Goal: Information Seeking & Learning: Learn about a topic

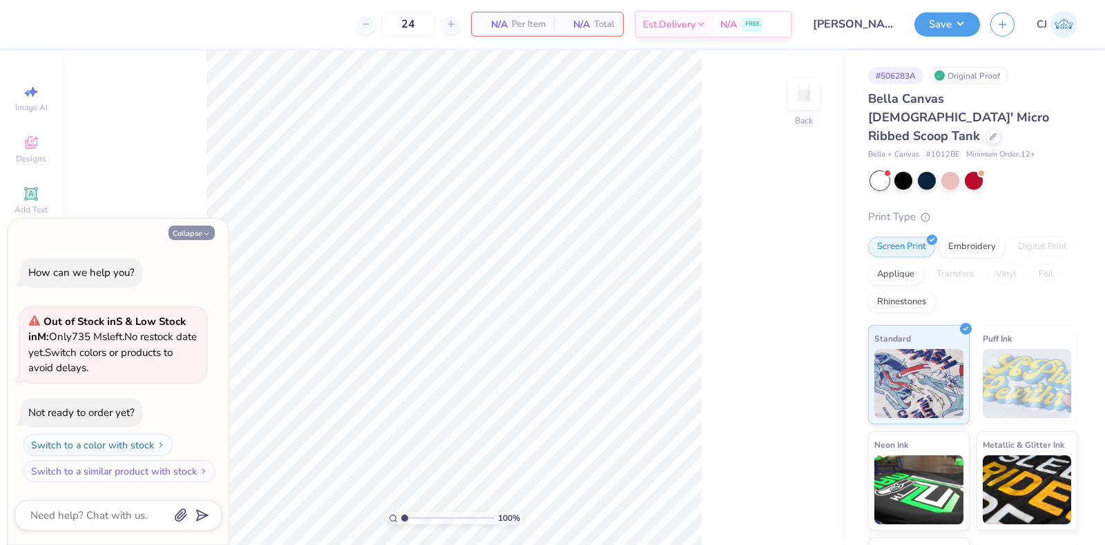
drag, startPoint x: 211, startPoint y: 241, endPoint x: 206, endPoint y: 234, distance: 8.4
click at [211, 240] on div "Collapse How can we help you? Out of Stock in S & Low Stock in M : Only 735 Ms …" at bounding box center [118, 382] width 221 height 326
click at [206, 234] on polyline "button" at bounding box center [206, 234] width 4 height 2
type textarea "x"
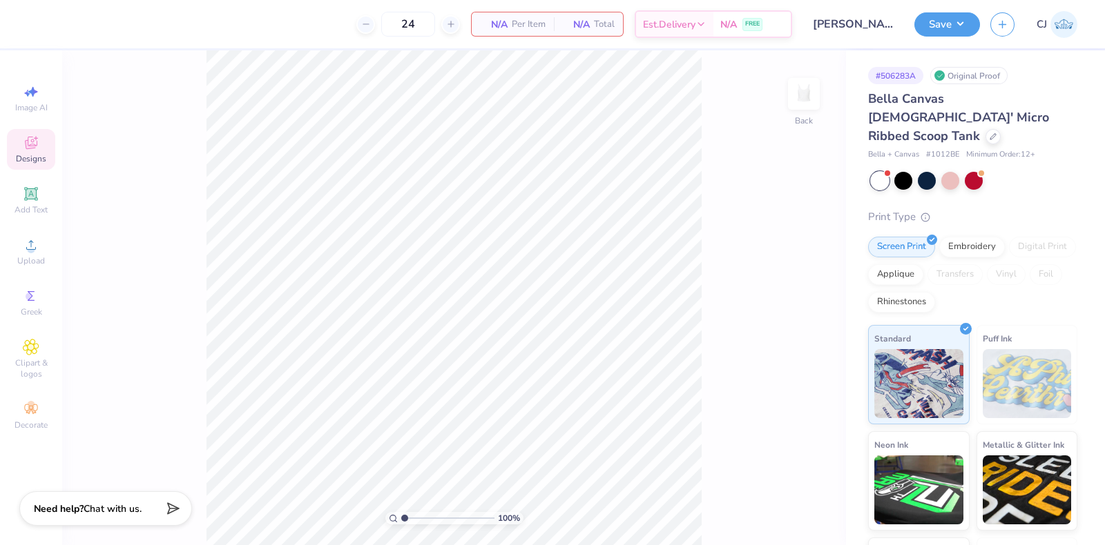
click at [28, 150] on icon at bounding box center [31, 143] width 17 height 17
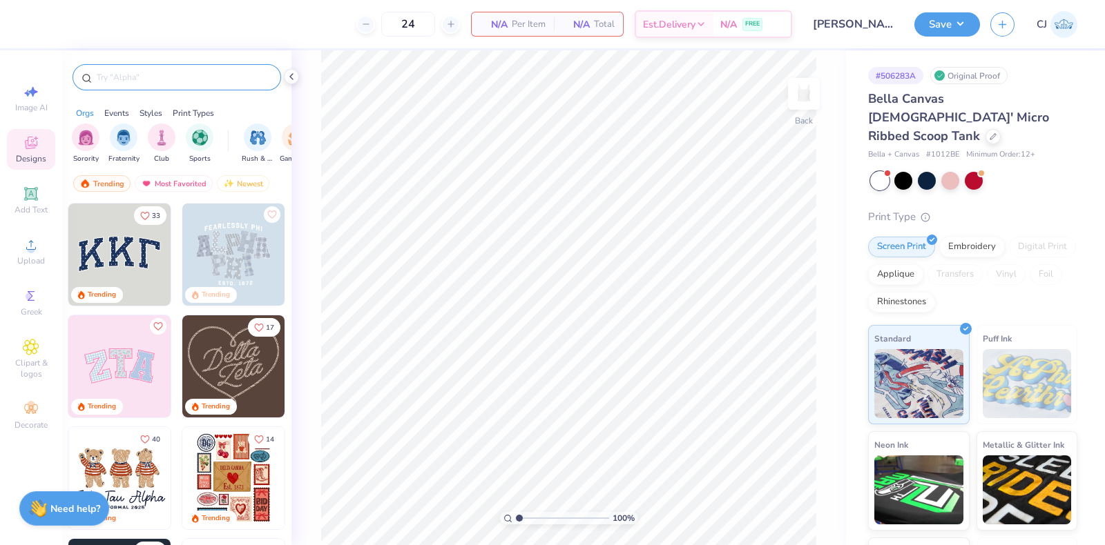
click at [152, 81] on input "text" at bounding box center [183, 77] width 177 height 14
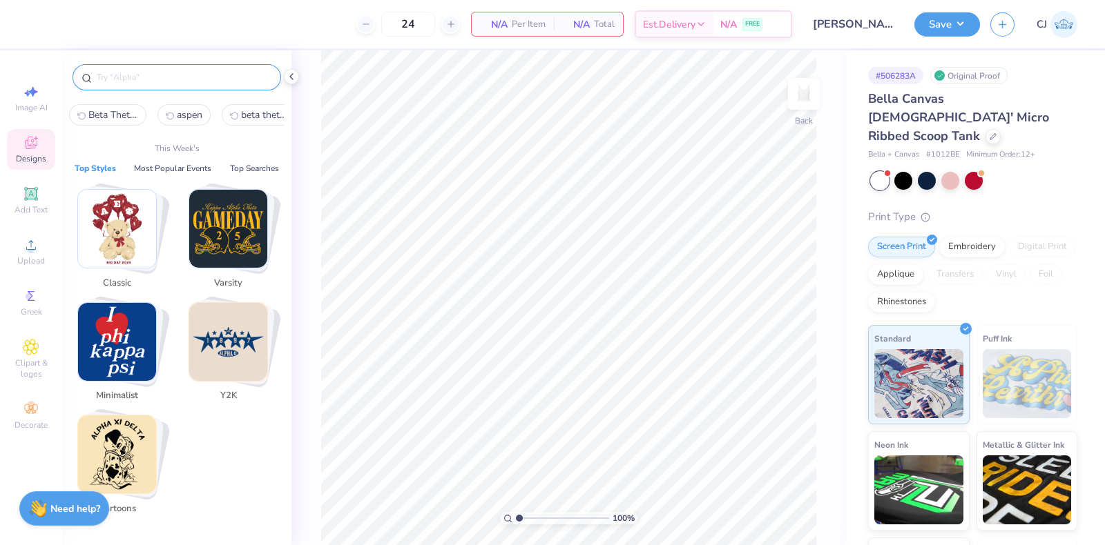
paste input "Soda Swirl Typography Bid Day"
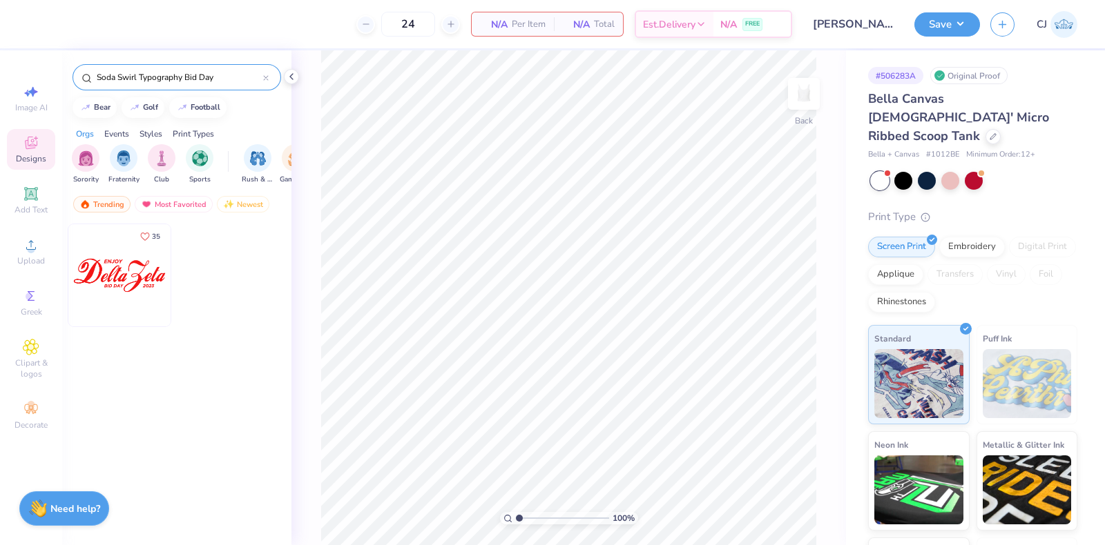
type input "Soda Swirl Typography Bid Day"
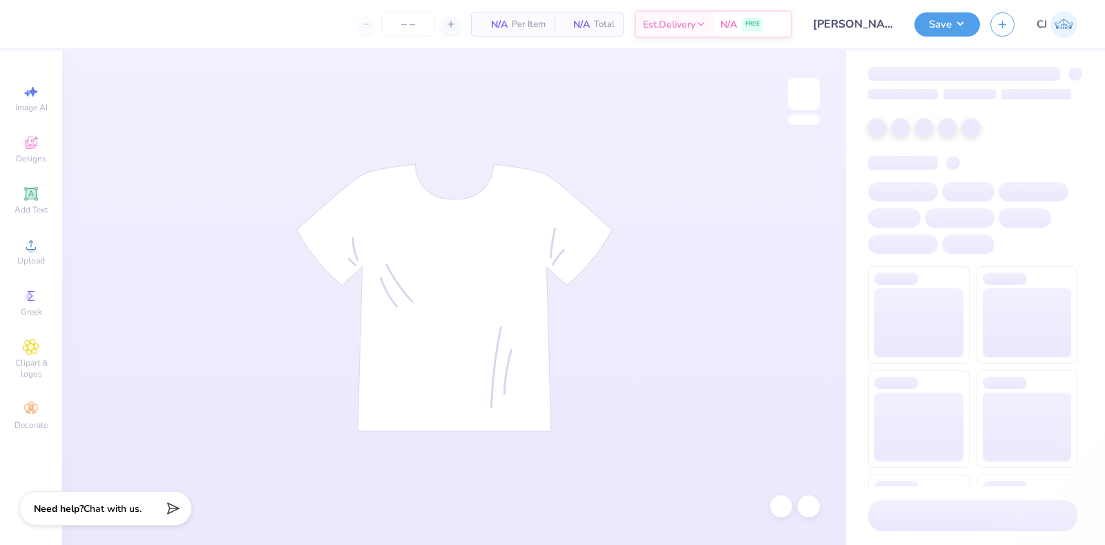
type input "24"
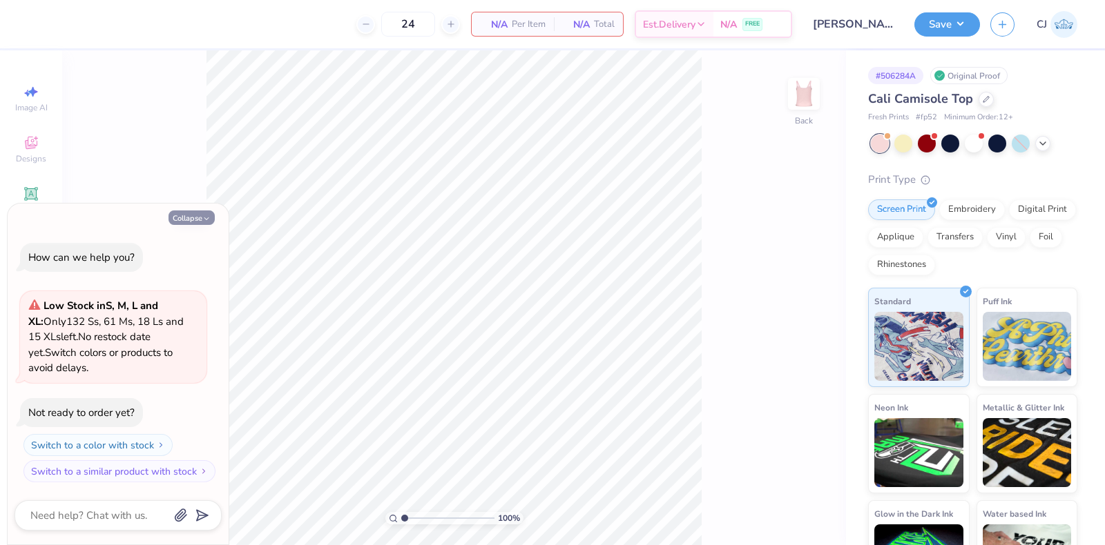
click at [191, 219] on button "Collapse" at bounding box center [191, 218] width 46 height 14
type textarea "x"
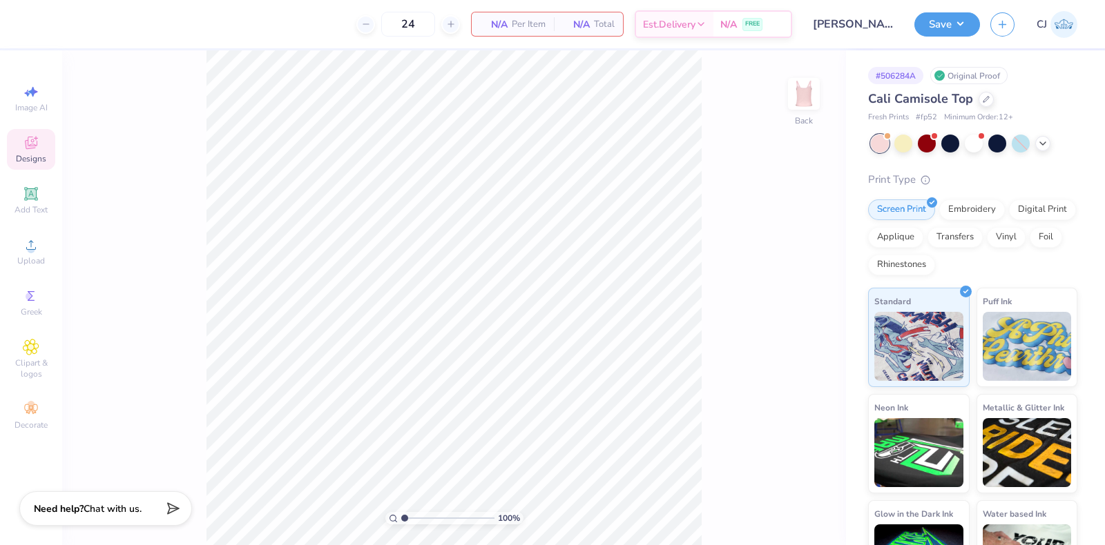
click at [33, 141] on icon at bounding box center [31, 143] width 17 height 17
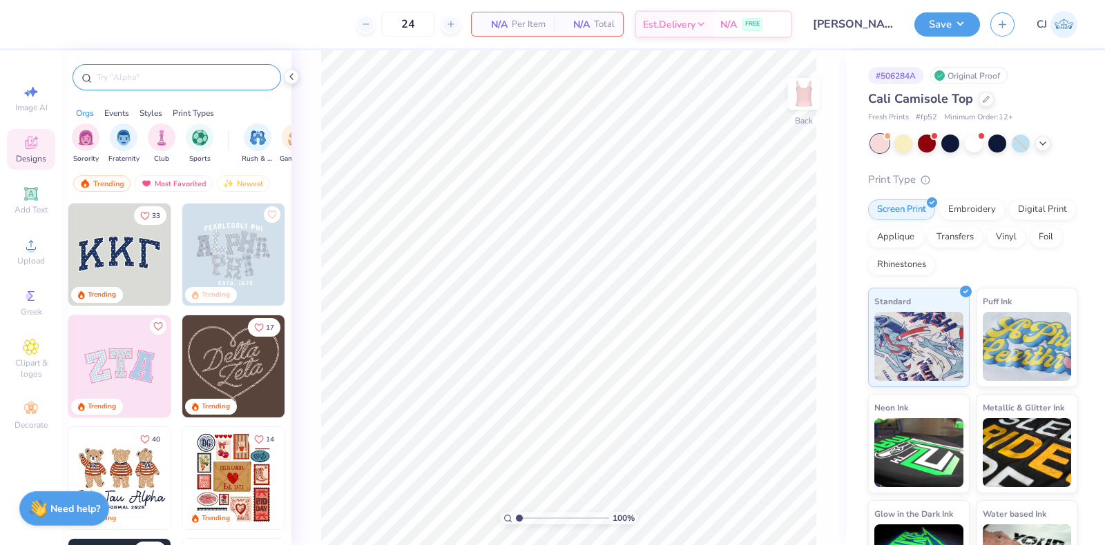
click at [135, 76] on input "text" at bounding box center [183, 77] width 177 height 14
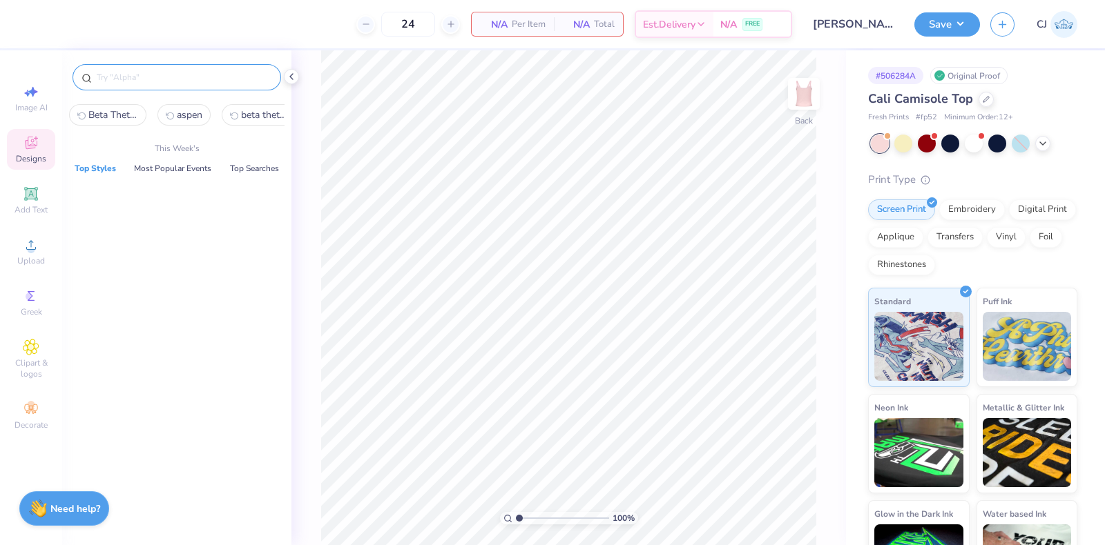
paste input "Alpha Omega Epsilon Enjoy Coca Cola Cursive Text"
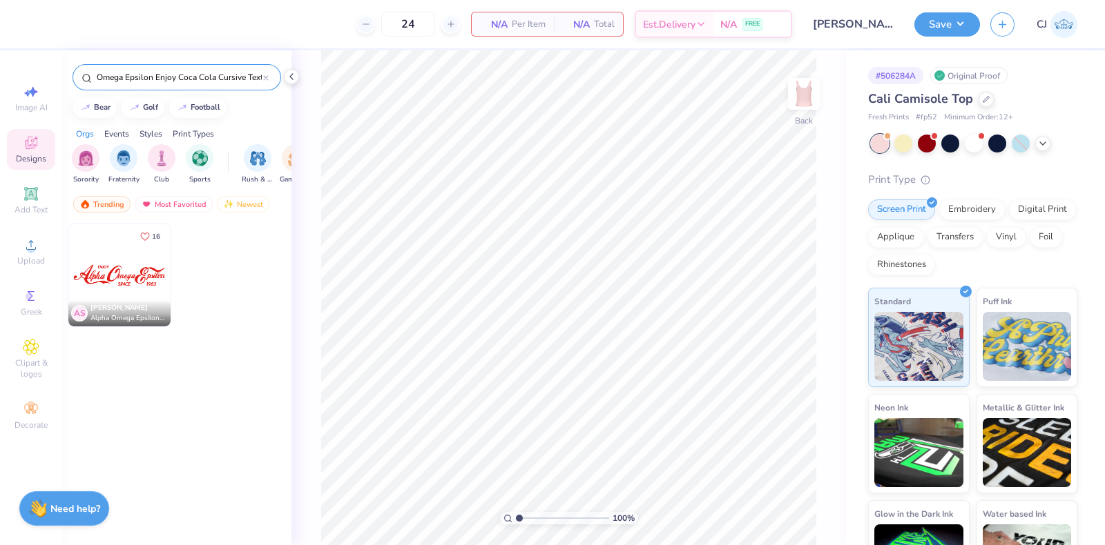
type input "Alpha Omega Epsilon Enjoy Coca Cola Cursive Text"
